Goal: Navigation & Orientation: Find specific page/section

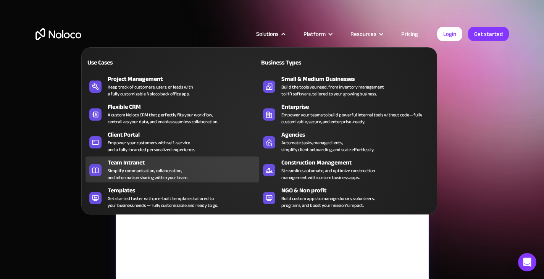
click at [177, 173] on div "Simplify communication, collaboration, and information sharing within your team." at bounding box center [148, 174] width 81 height 14
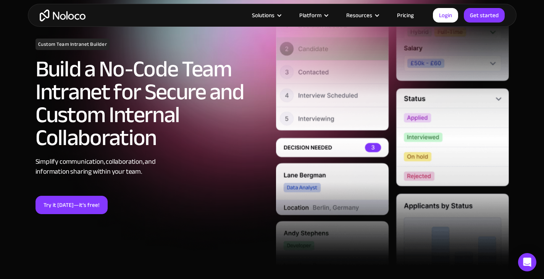
scroll to position [64, 0]
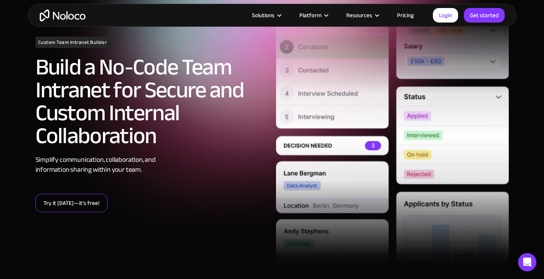
click at [82, 199] on link "Try it today—it’s free!" at bounding box center [72, 203] width 72 height 18
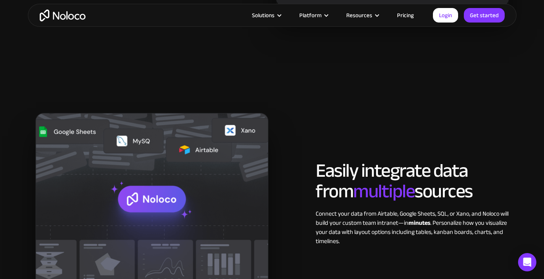
scroll to position [821, 0]
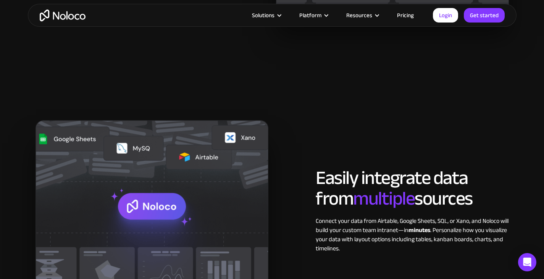
click at [75, 14] on img "home" at bounding box center [63, 16] width 46 height 12
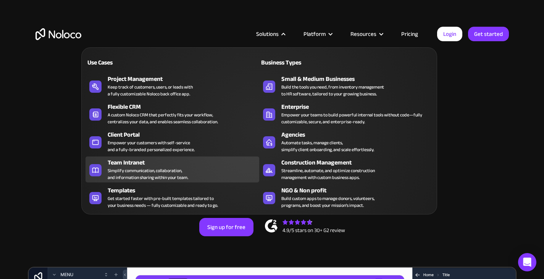
click at [143, 164] on div "Team Intranet" at bounding box center [185, 162] width 155 height 9
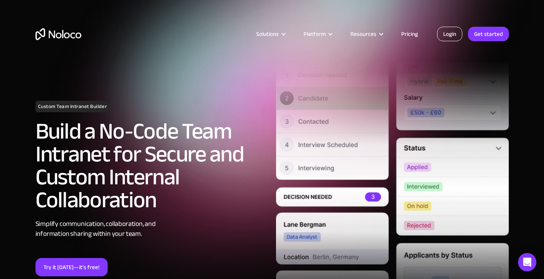
click at [453, 33] on link "Login" at bounding box center [450, 34] width 25 height 15
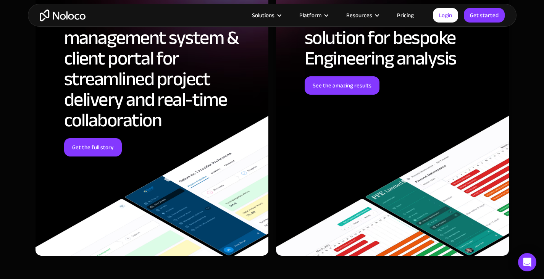
scroll to position [2181, 0]
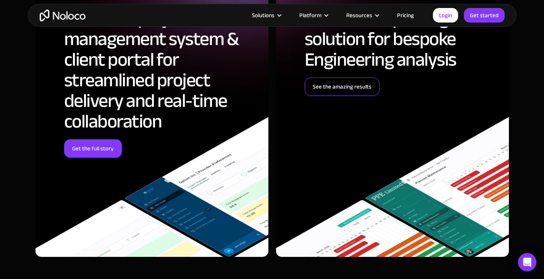
click at [337, 92] on link "See the amazing results" at bounding box center [342, 87] width 75 height 18
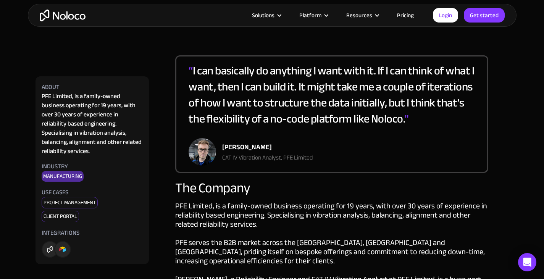
scroll to position [352, 0]
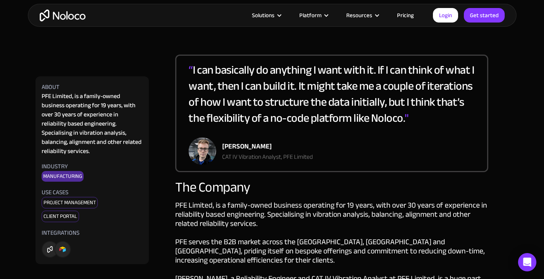
click at [58, 228] on div "Integrations" at bounding box center [61, 232] width 38 height 9
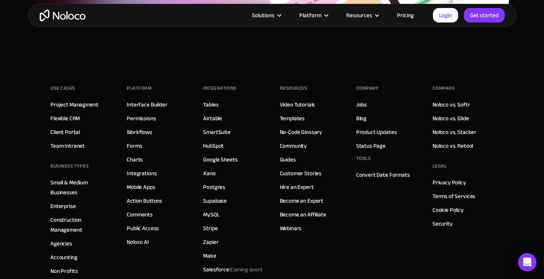
scroll to position [3149, 0]
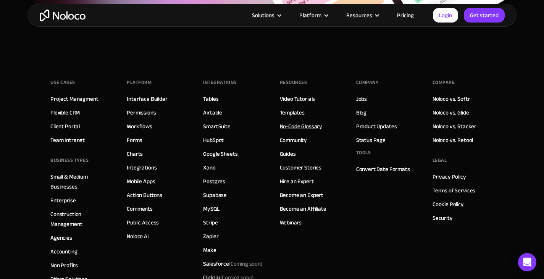
click at [297, 122] on link "No-Code Glossary" at bounding box center [301, 127] width 43 height 10
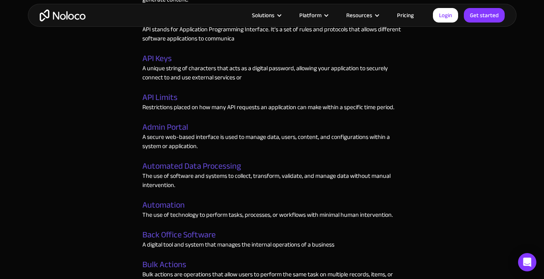
scroll to position [530, 0]
